Goal: Transaction & Acquisition: Purchase product/service

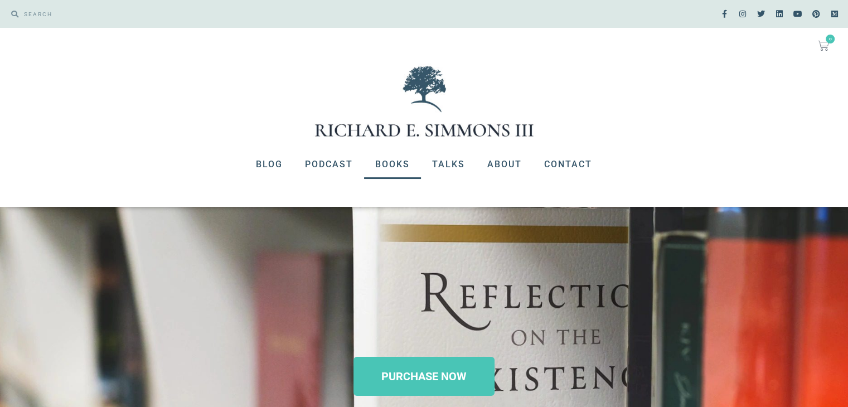
click at [378, 169] on link "Books" at bounding box center [392, 164] width 57 height 29
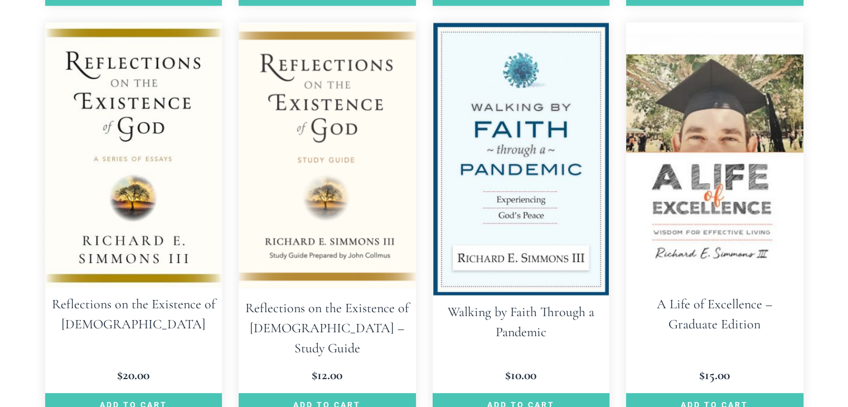
scroll to position [1122, 0]
click at [181, 166] on img at bounding box center [133, 154] width 177 height 265
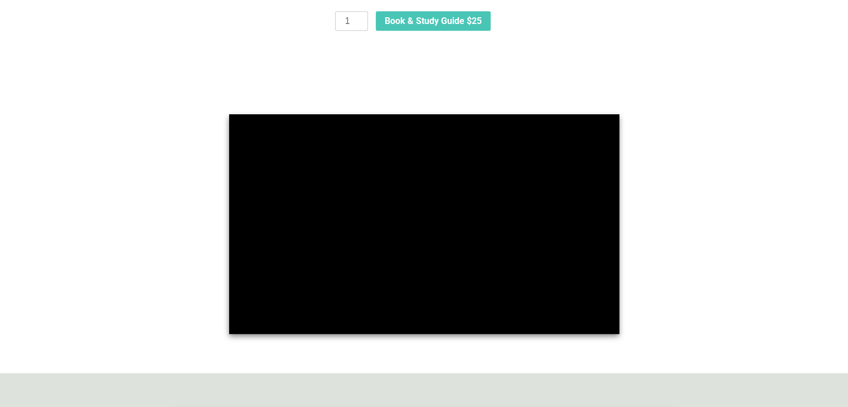
scroll to position [878, 0]
